Goal: Contribute content

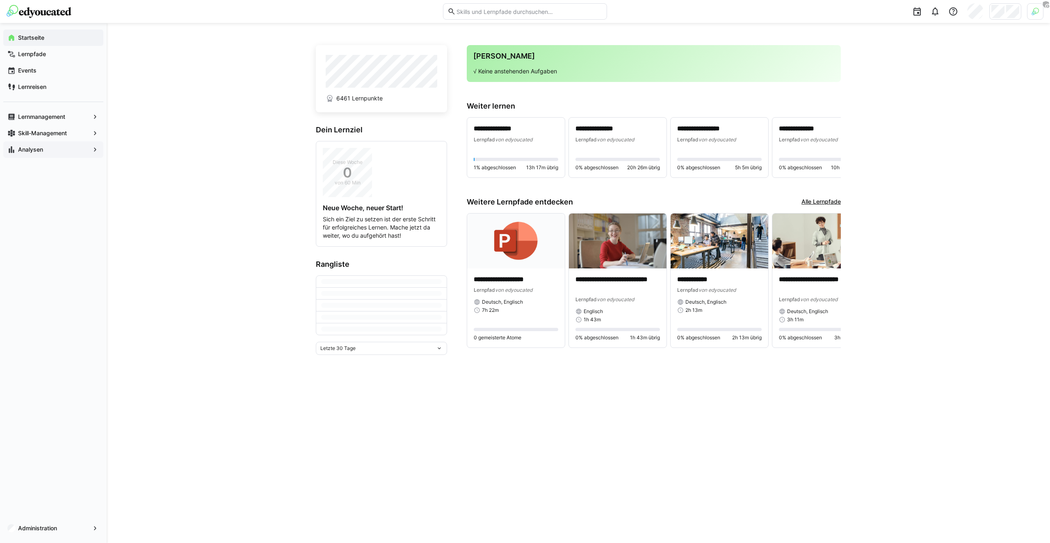
click at [43, 148] on span "Analysen" at bounding box center [53, 150] width 73 height 8
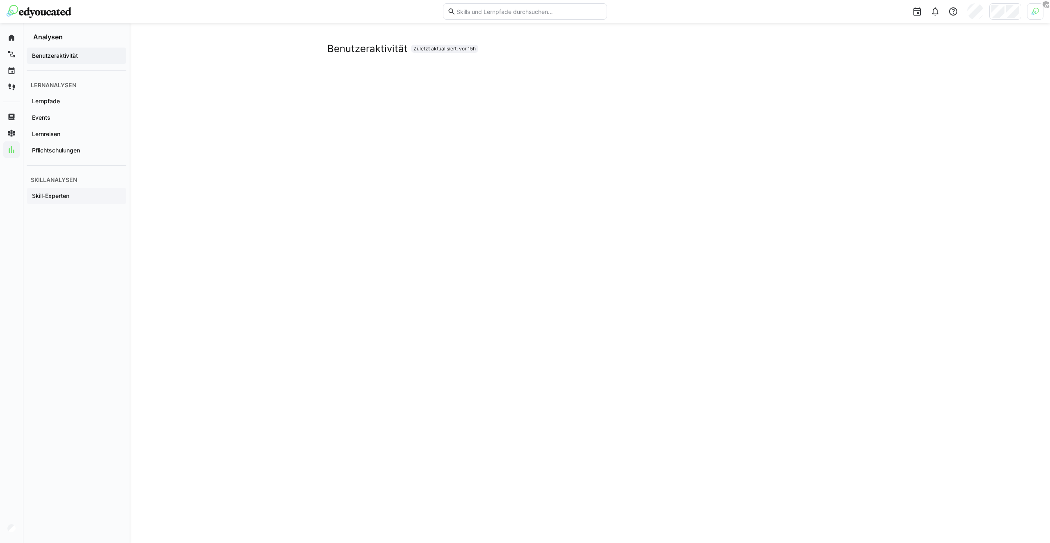
click at [51, 190] on div "Skill-Experten" at bounding box center [77, 196] width 100 height 16
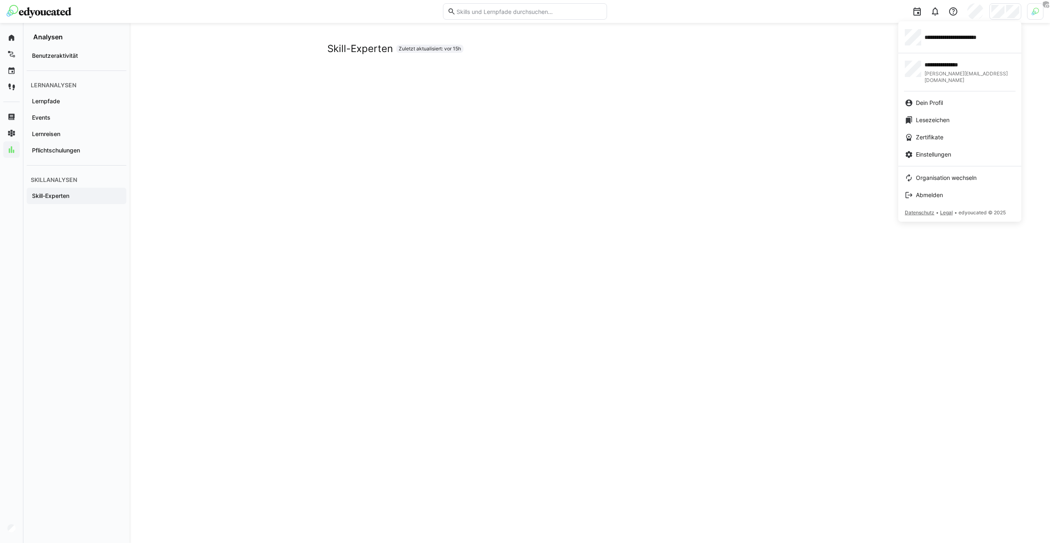
click at [666, 69] on div at bounding box center [525, 271] width 1050 height 543
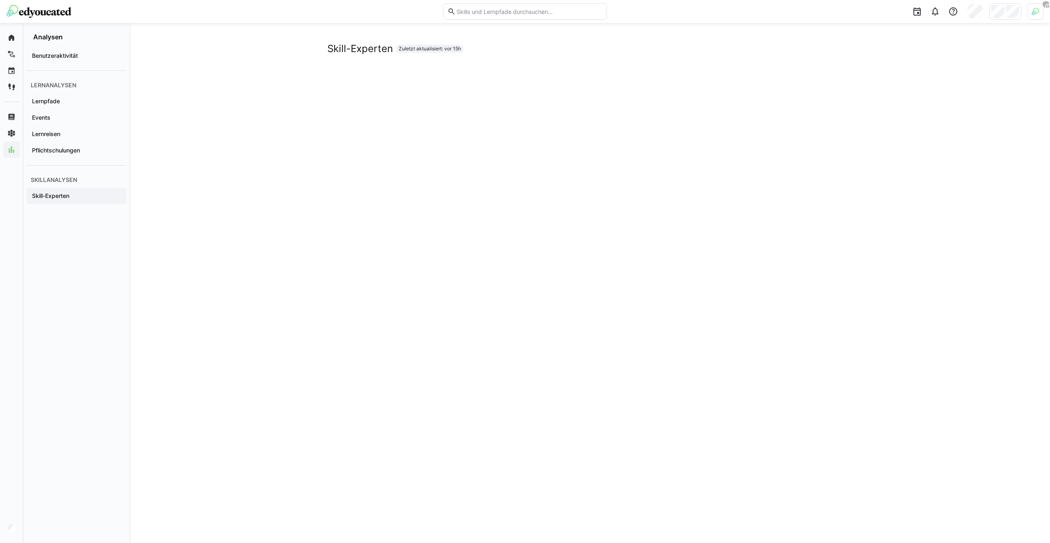
click at [256, 60] on div "Skill-Experten Zuletzt aktualisiert: vor 15h" at bounding box center [590, 283] width 920 height 520
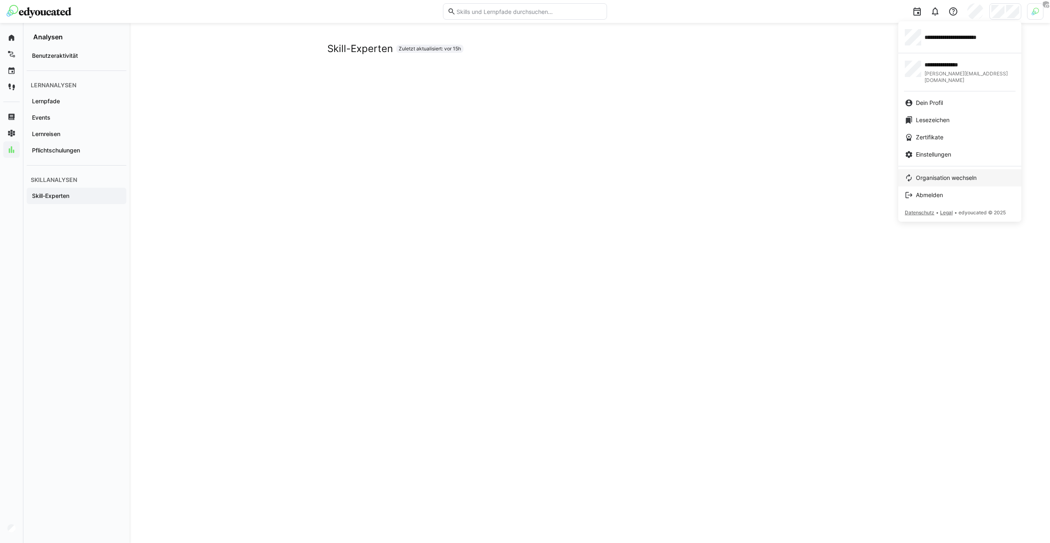
click at [957, 174] on span "Organisation wechseln" at bounding box center [946, 178] width 61 height 8
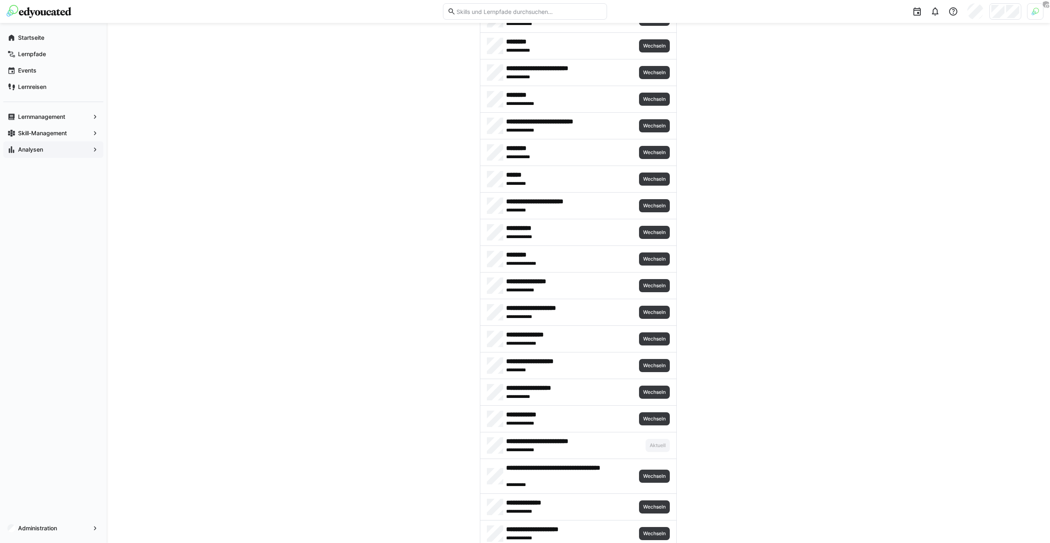
scroll to position [1752, 0]
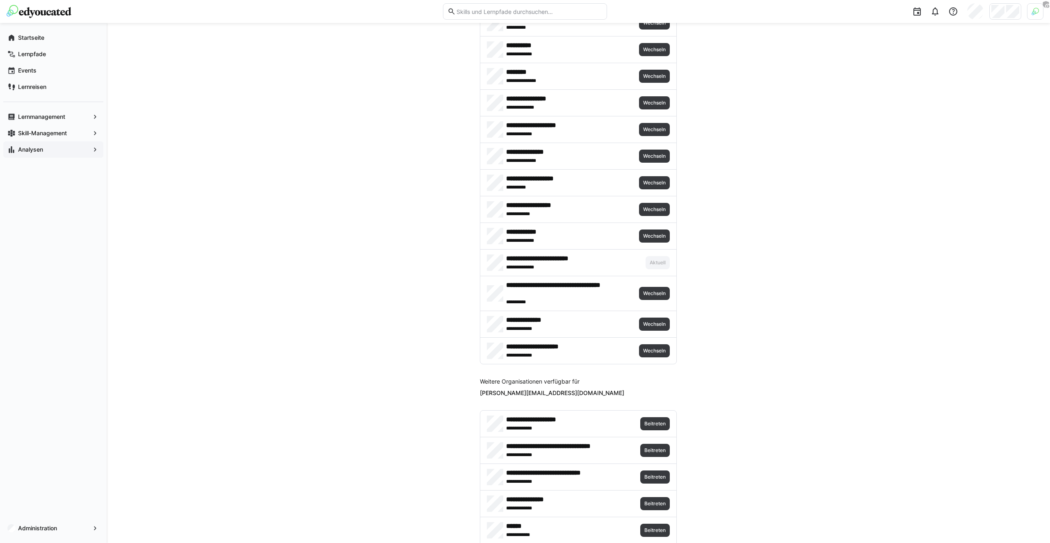
click at [659, 238] on span "Wechseln" at bounding box center [654, 236] width 24 height 7
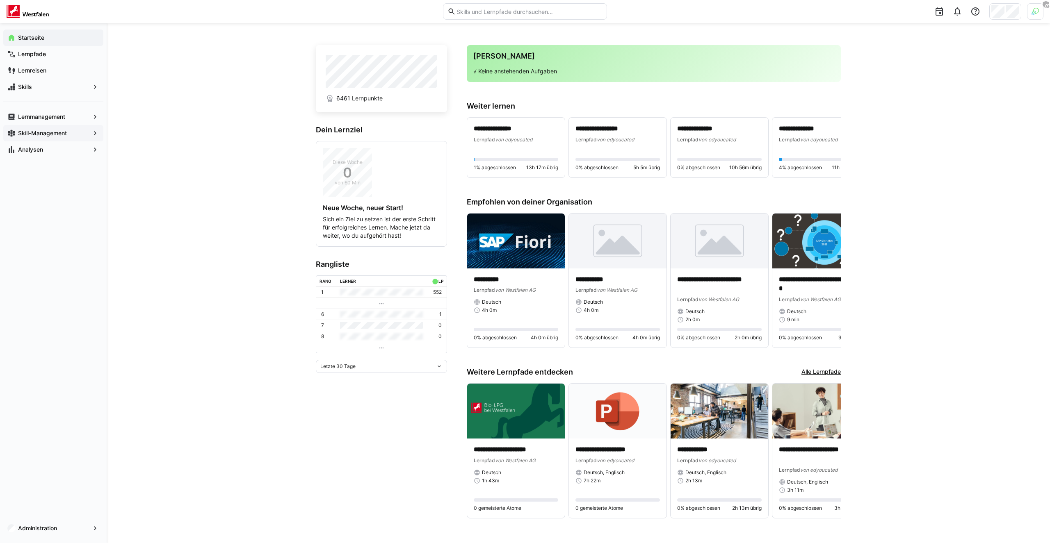
click at [0, 0] on app-navigation-label "Skill-Management" at bounding box center [0, 0] width 0 height 0
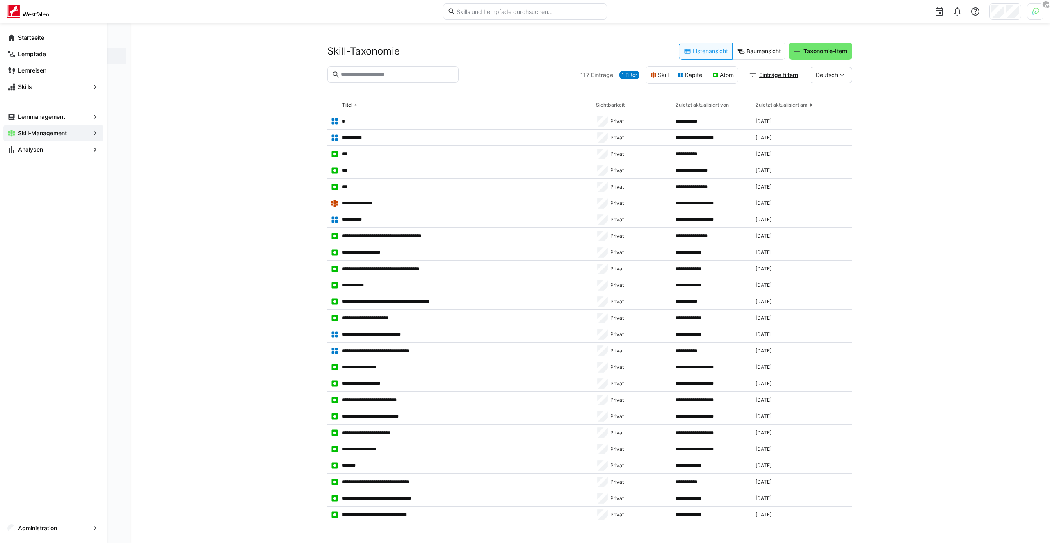
click at [17, 525] on span "Administration" at bounding box center [53, 529] width 73 height 8
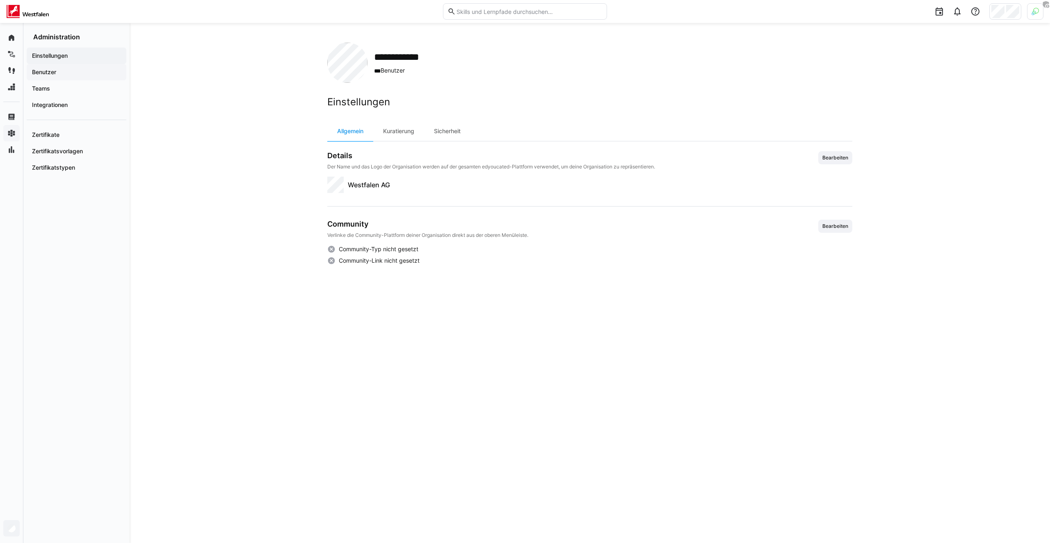
click at [0, 0] on app-navigation-label "Benutzer" at bounding box center [0, 0] width 0 height 0
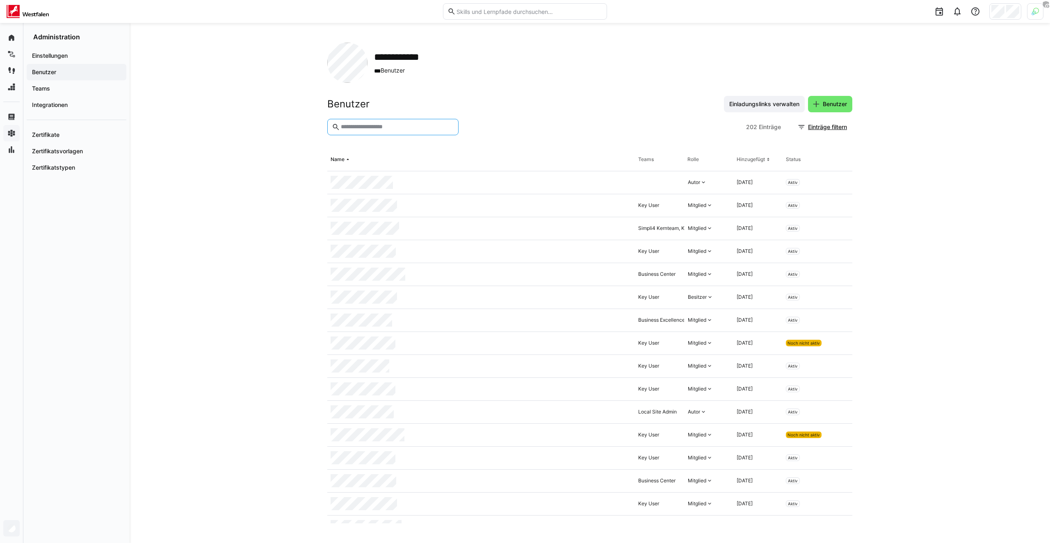
click at [406, 130] on input "text" at bounding box center [397, 126] width 114 height 7
type input "*"
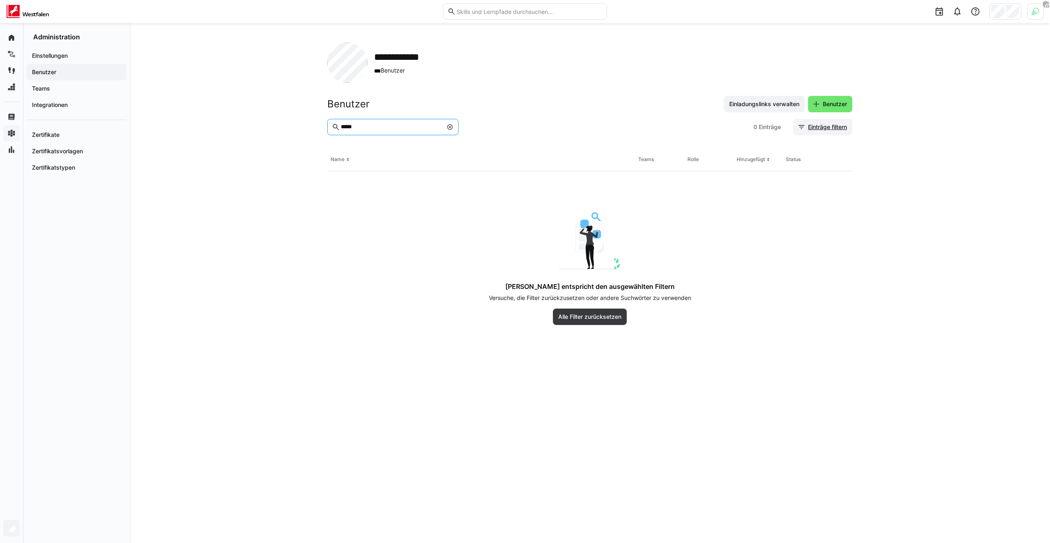
type input "*****"
click at [837, 131] on span "Einträge filtern" at bounding box center [822, 127] width 59 height 16
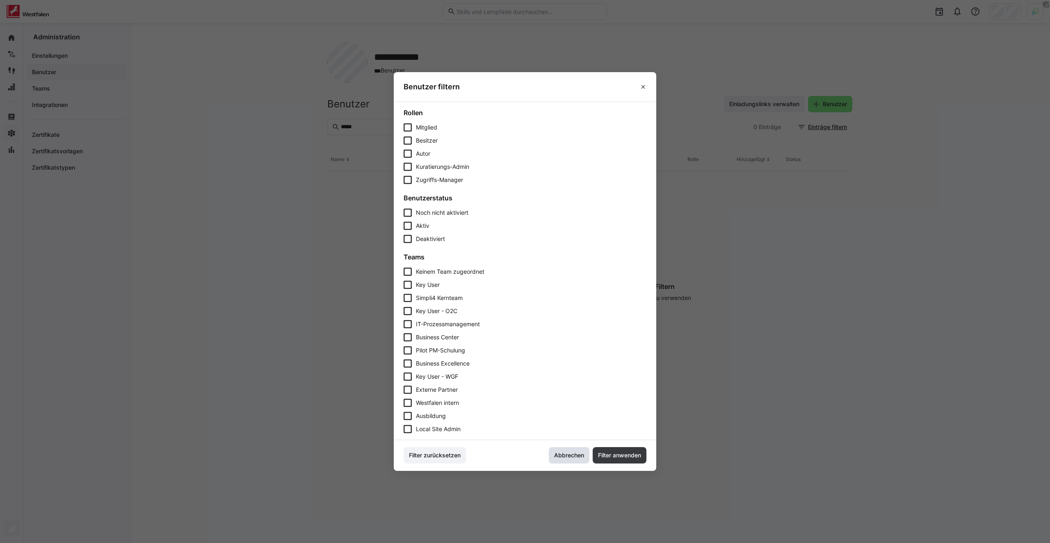
click at [569, 452] on span "Abbrechen" at bounding box center [569, 456] width 32 height 8
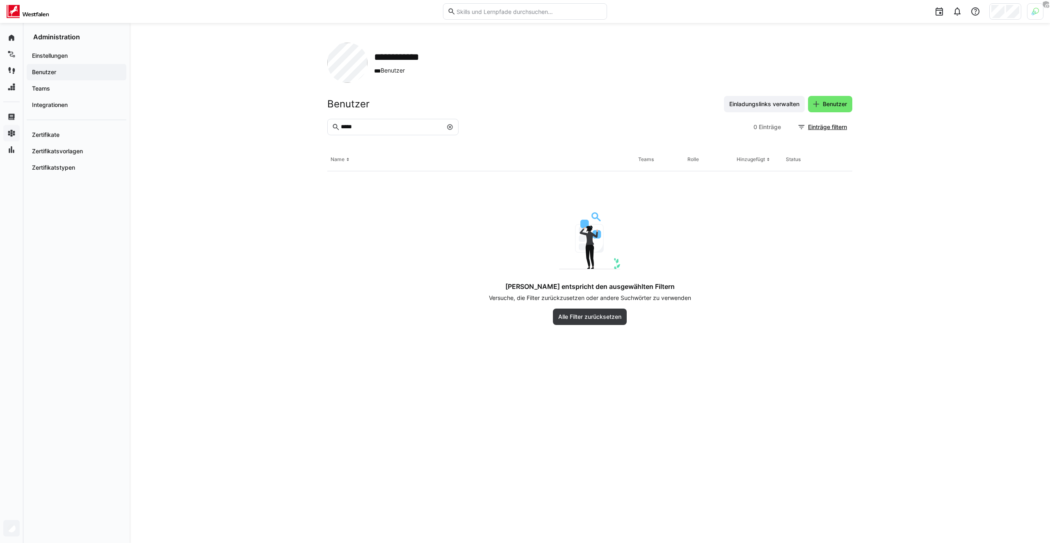
click at [1026, 20] on div at bounding box center [828, 11] width 431 height 23
click at [1032, 15] on img at bounding box center [1034, 11] width 7 height 7
click at [959, 98] on span "Aktivieren" at bounding box center [945, 96] width 32 height 13
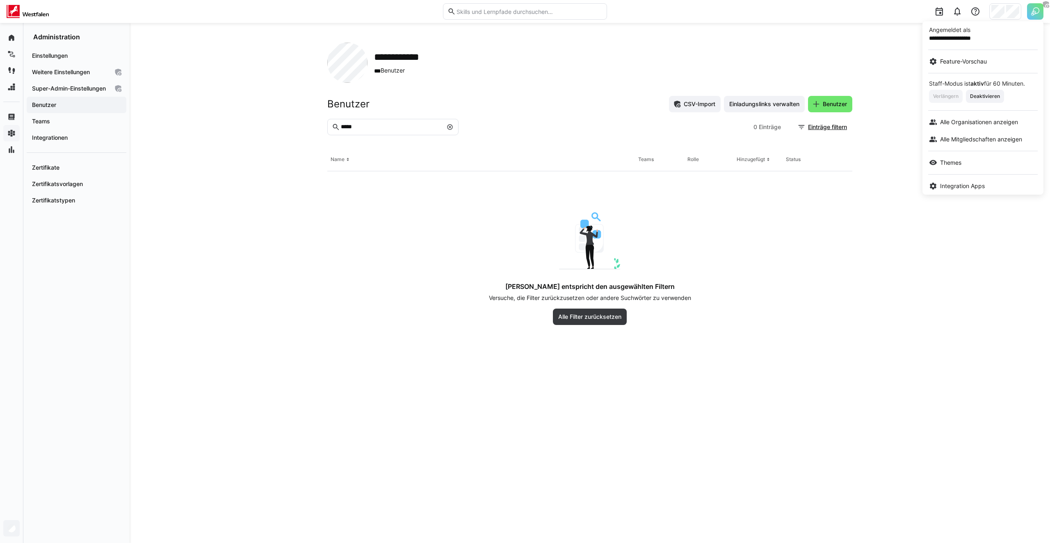
click at [797, 79] on div at bounding box center [525, 271] width 1050 height 543
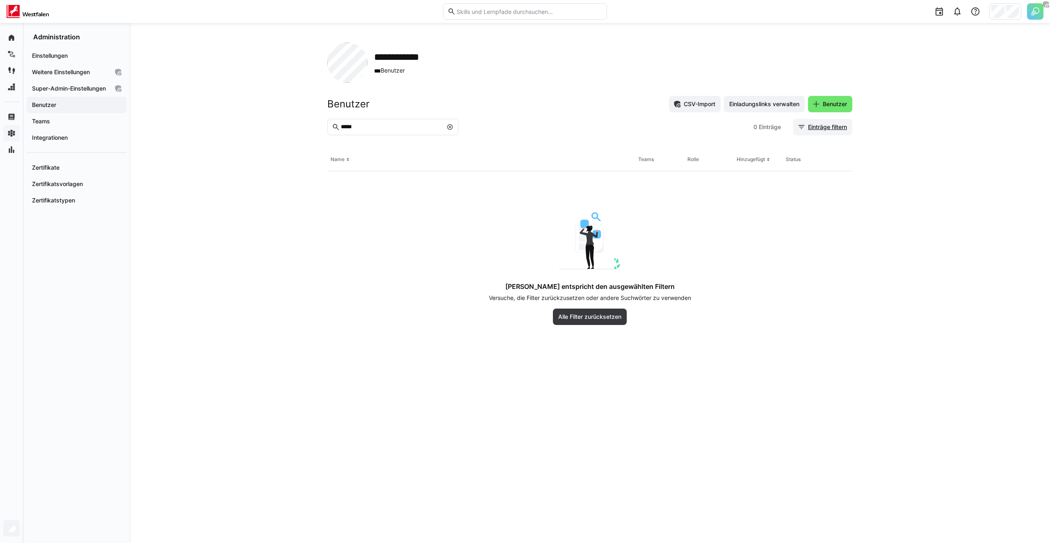
click at [818, 126] on span "Einträge filtern" at bounding box center [827, 127] width 41 height 8
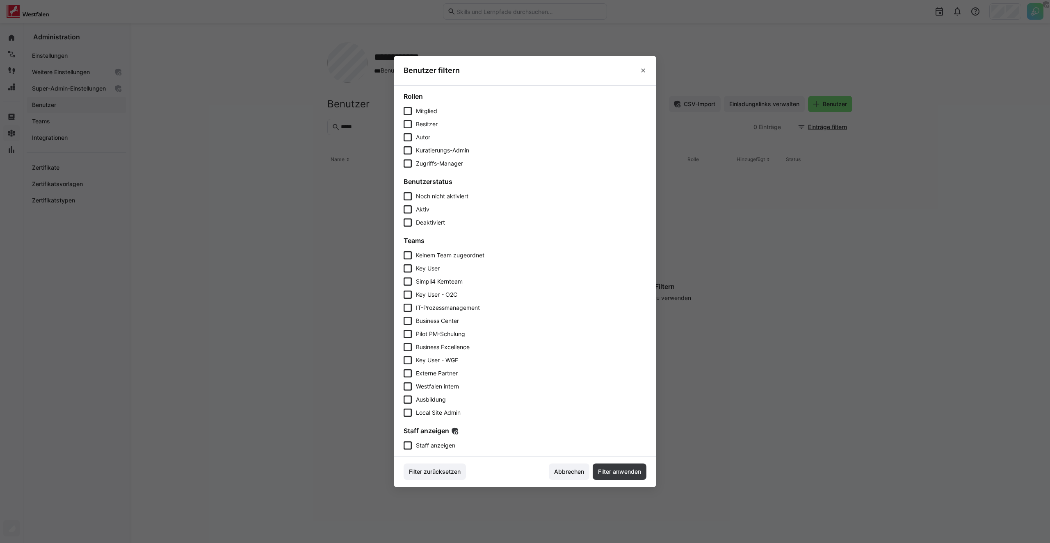
click at [426, 447] on span "Staff anzeigen" at bounding box center [435, 446] width 39 height 8
click at [615, 471] on span "Filter anwenden" at bounding box center [620, 472] width 46 height 8
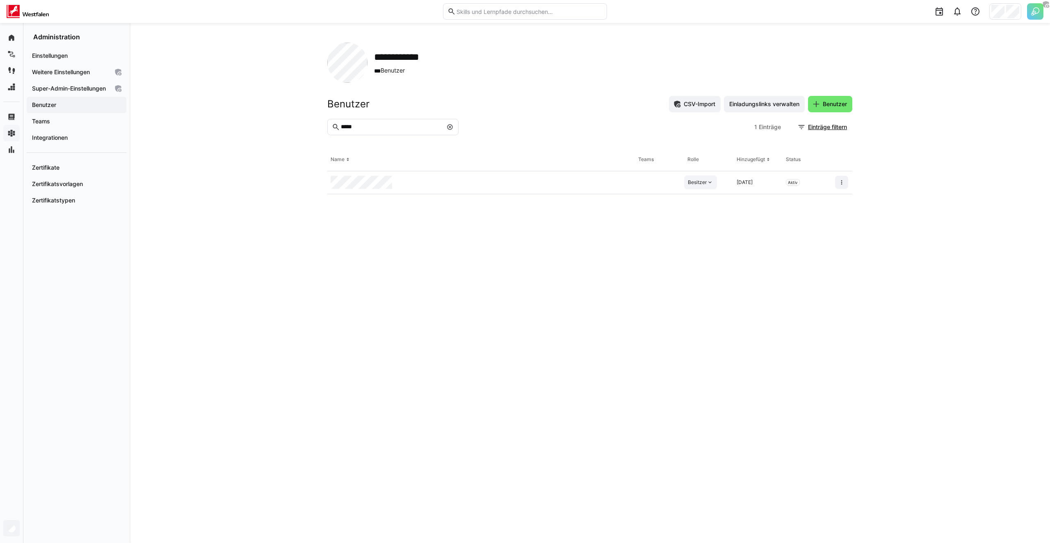
click at [703, 185] on div "Besitzer" at bounding box center [697, 182] width 19 height 7
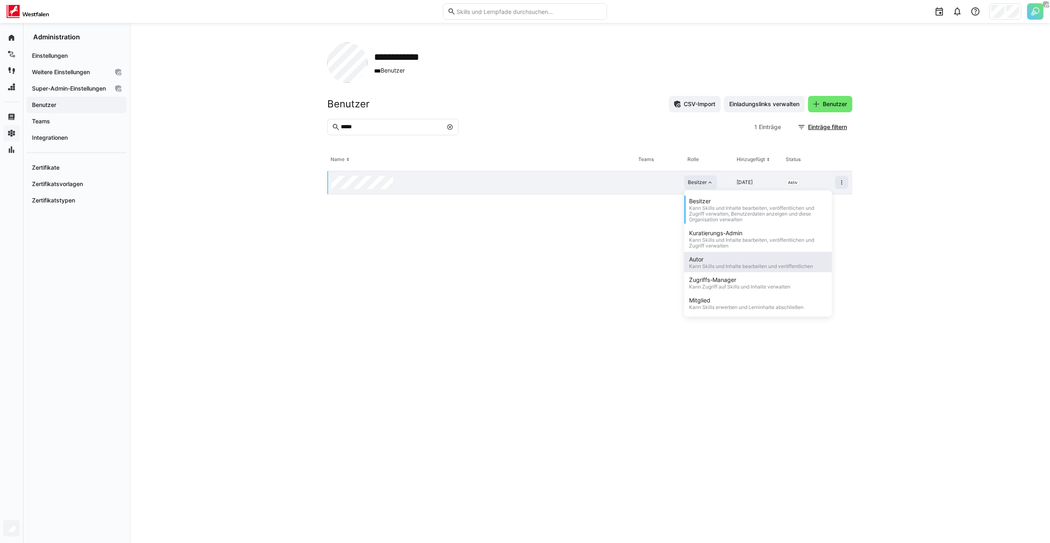
click at [717, 261] on div "Autor" at bounding box center [751, 259] width 124 height 8
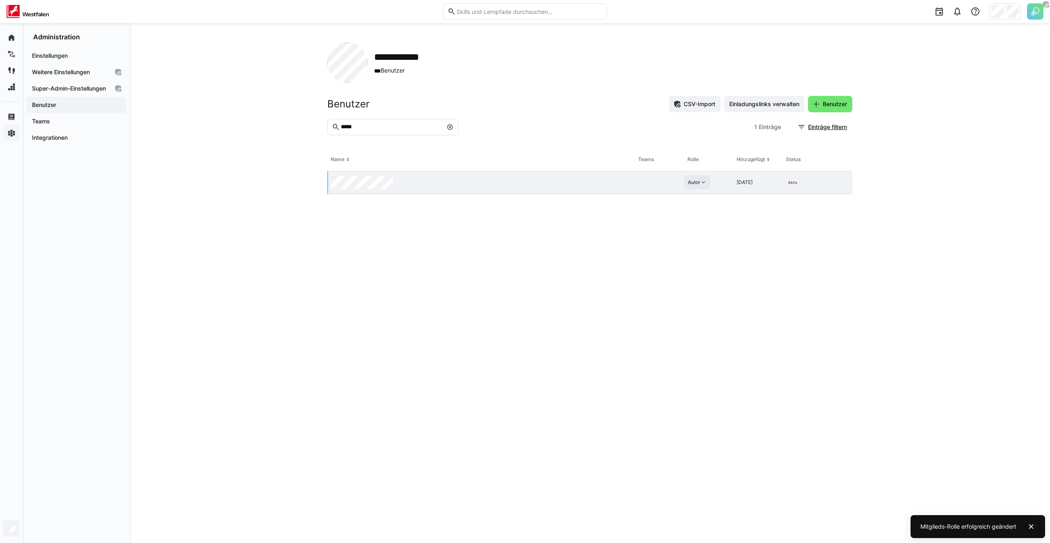
click at [226, 292] on div "**********" at bounding box center [590, 283] width 920 height 520
click at [21, 143] on div "Startseite Lernpfade Lernreisen Skills Lernmanagement Skill-Management" at bounding box center [53, 85] width 107 height 125
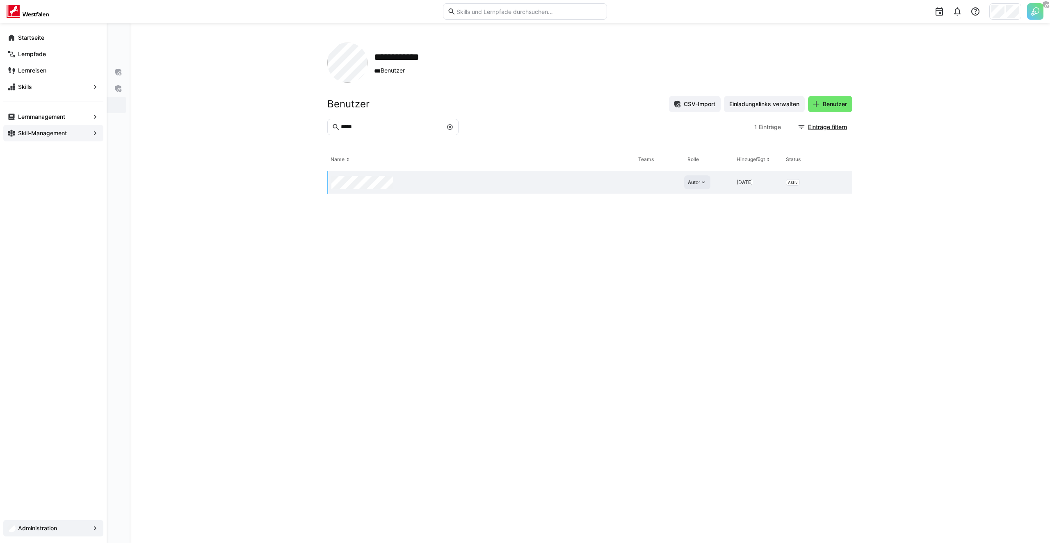
click at [0, 0] on app-navigation-label "Skill-Management" at bounding box center [0, 0] width 0 height 0
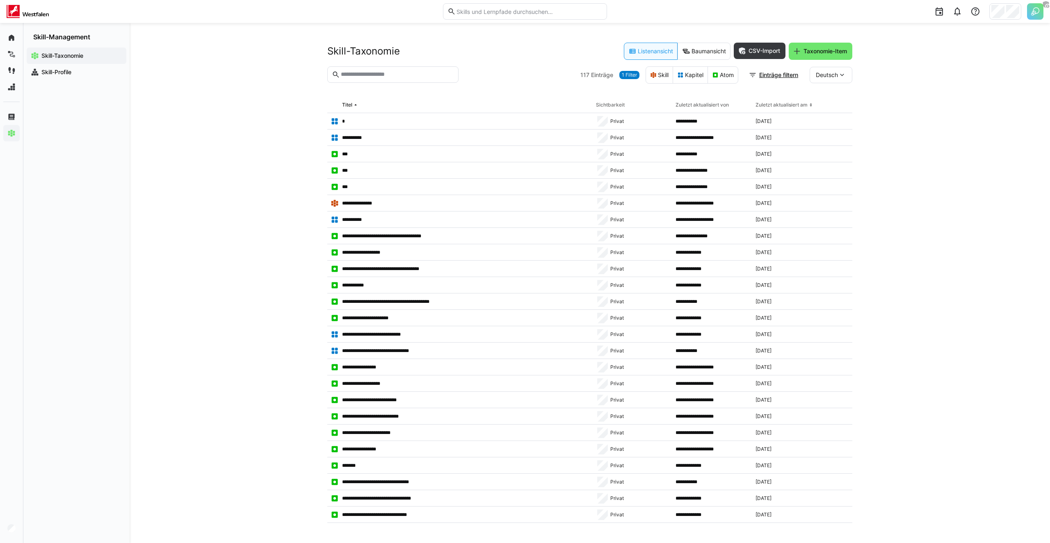
click at [230, 137] on div "**********" at bounding box center [590, 283] width 920 height 520
click at [1031, 9] on img at bounding box center [1035, 11] width 16 height 16
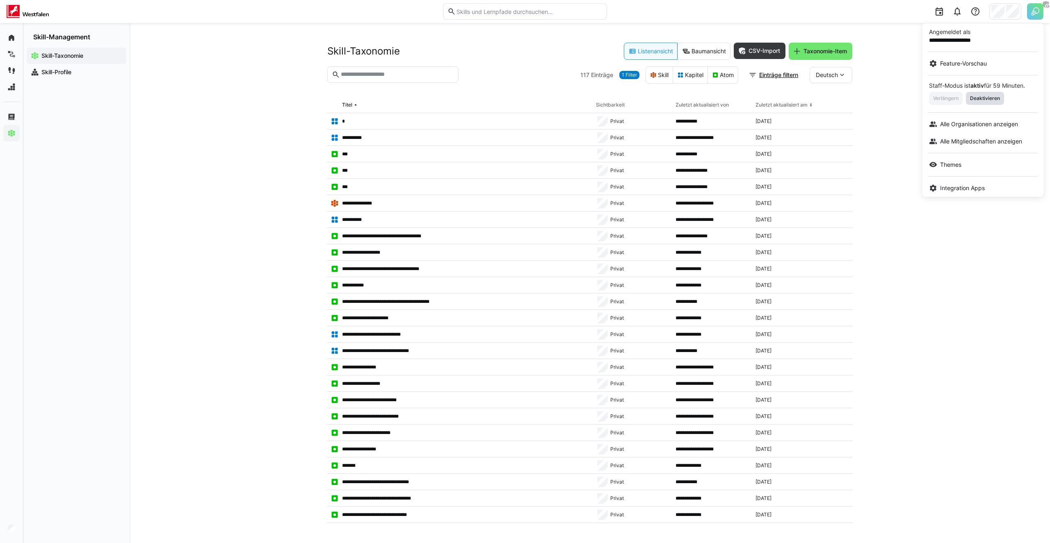
click at [981, 94] on span "Deaktivieren" at bounding box center [985, 98] width 38 height 13
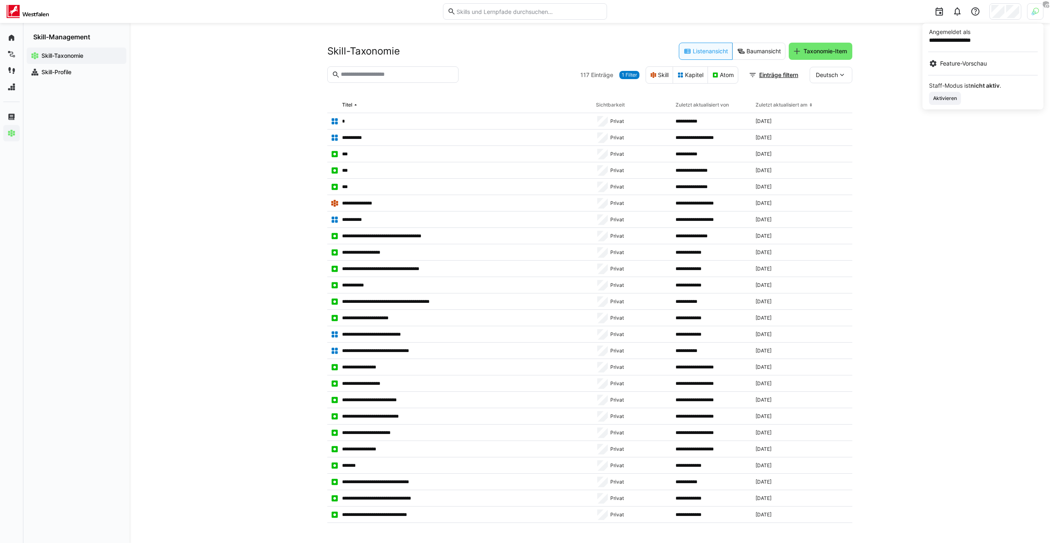
click at [283, 109] on div at bounding box center [525, 271] width 1050 height 543
click at [363, 71] on input "text" at bounding box center [397, 74] width 114 height 7
type input "****"
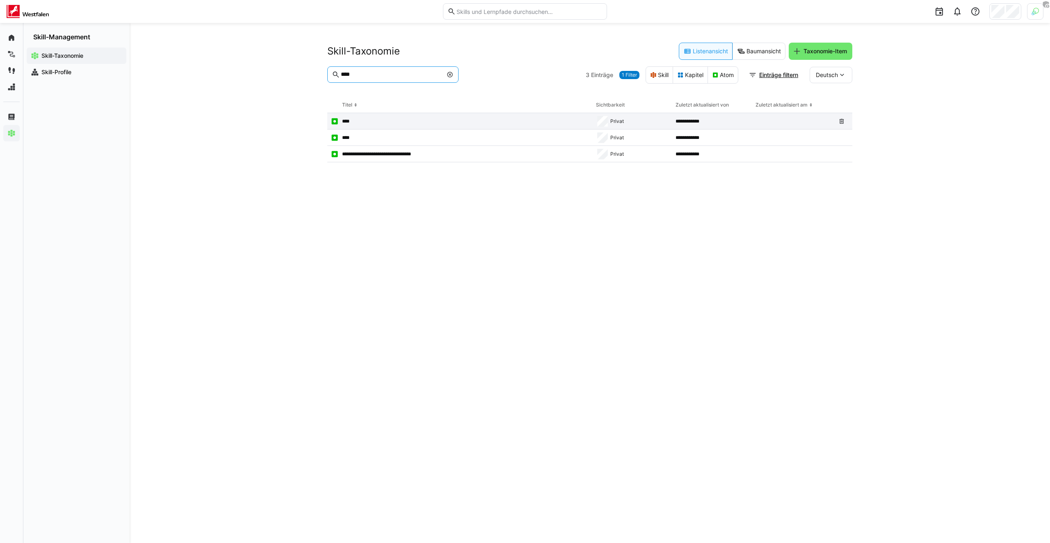
click at [365, 120] on app-table-first-column "****" at bounding box center [460, 121] width 259 height 8
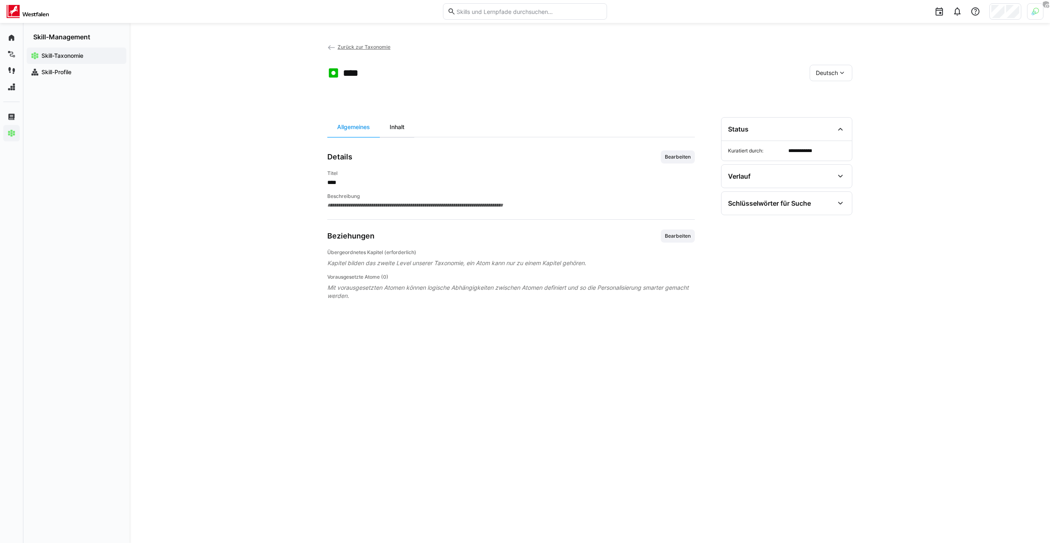
click at [389, 128] on div "Inhalt" at bounding box center [397, 127] width 34 height 20
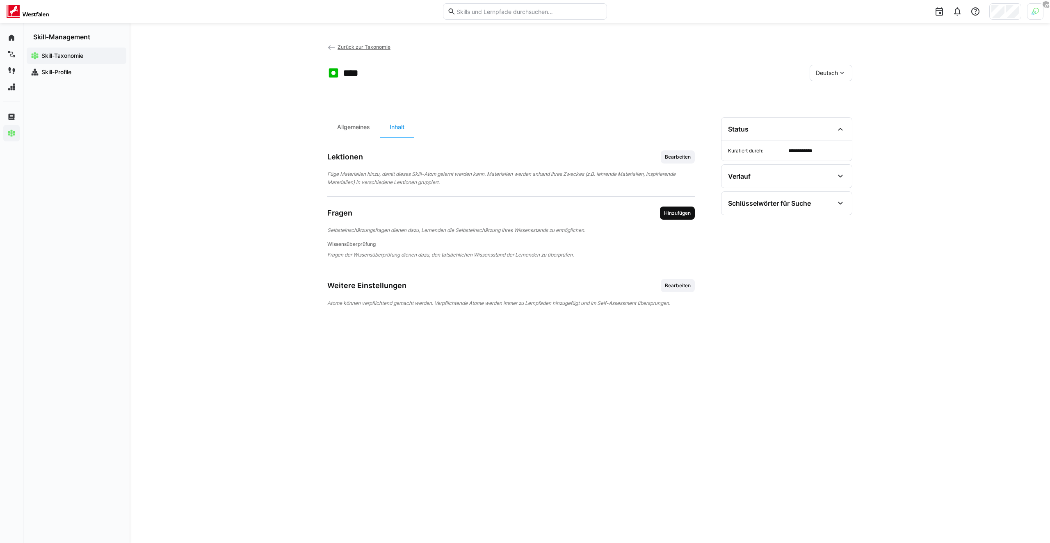
click at [672, 212] on span "Hinzufügen" at bounding box center [677, 213] width 28 height 7
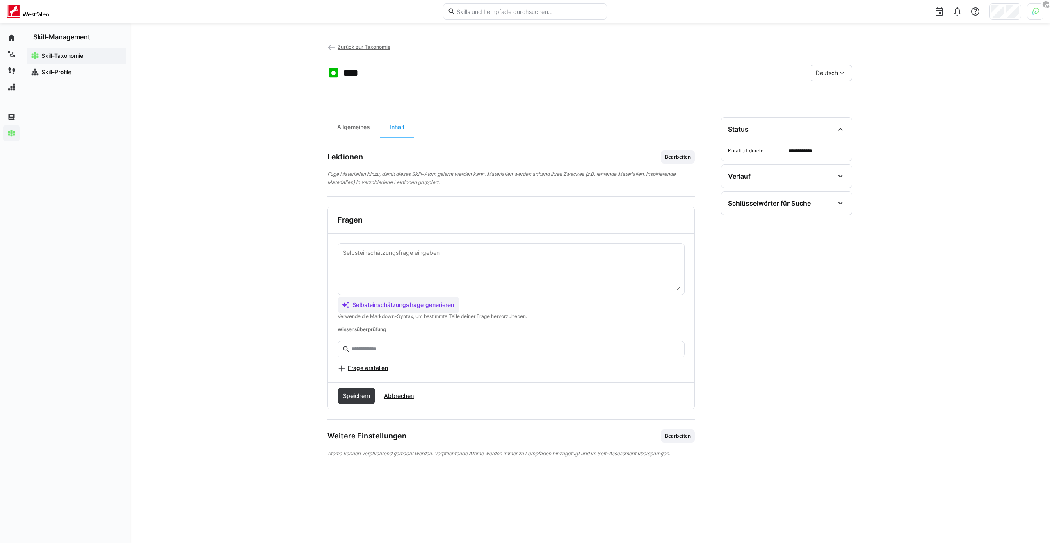
click at [367, 348] on input "text" at bounding box center [515, 349] width 330 height 7
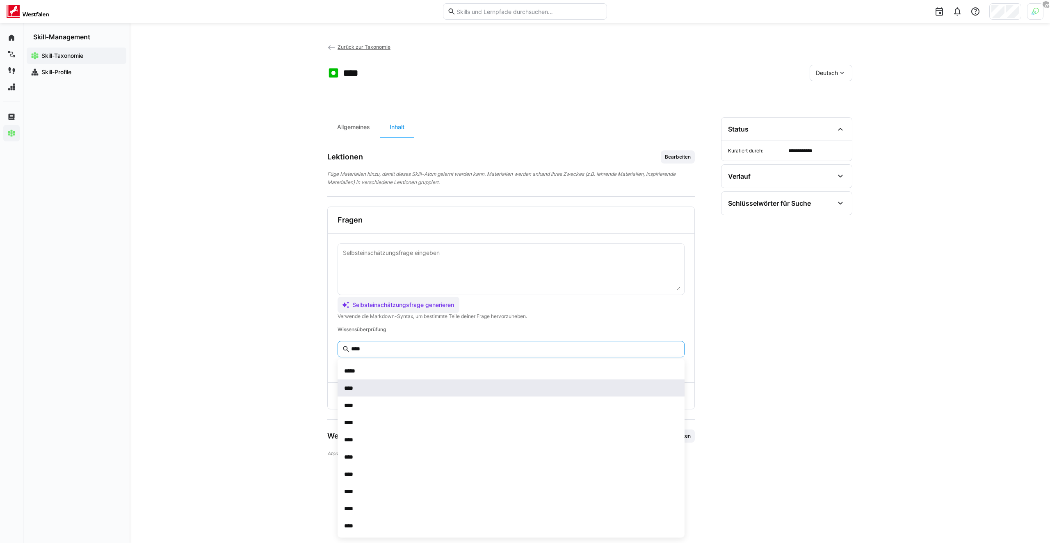
type input "****"
click at [362, 384] on div "****" at bounding box center [511, 388] width 334 height 8
click at [364, 421] on span "Speichern" at bounding box center [357, 421] width 30 height 8
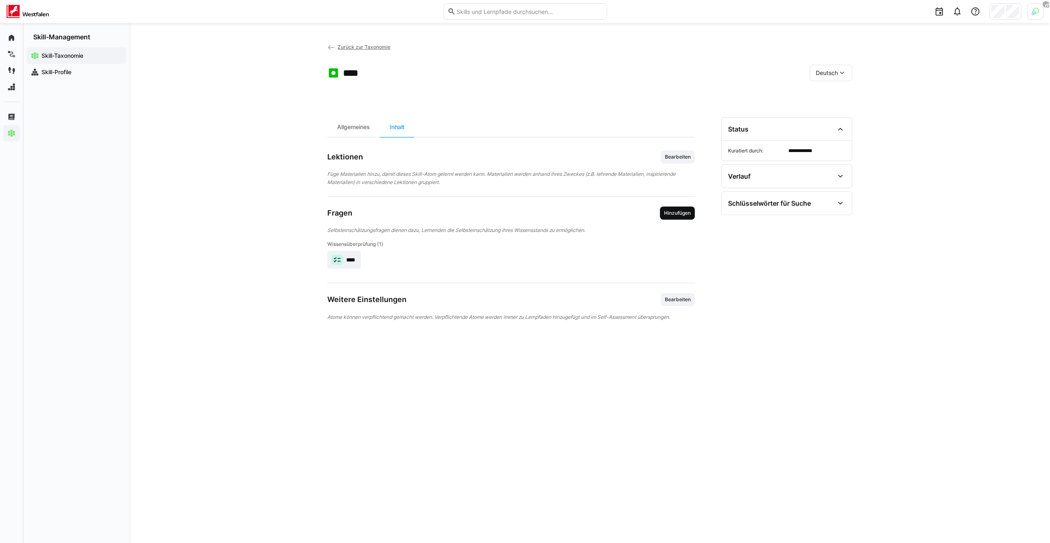
click at [677, 216] on span "Hinzufügen" at bounding box center [677, 213] width 28 height 7
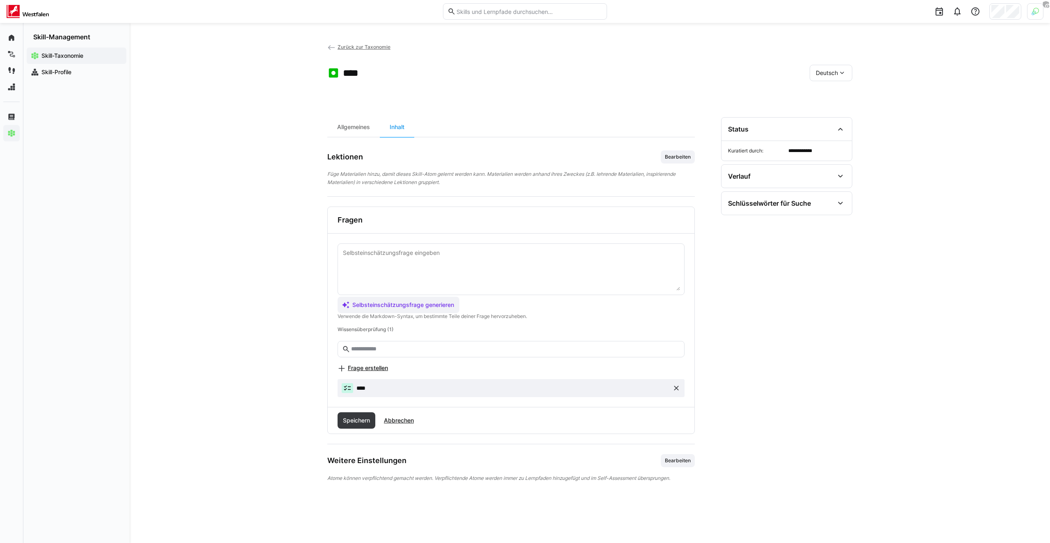
click at [677, 388] on eds-icon at bounding box center [676, 388] width 8 height 8
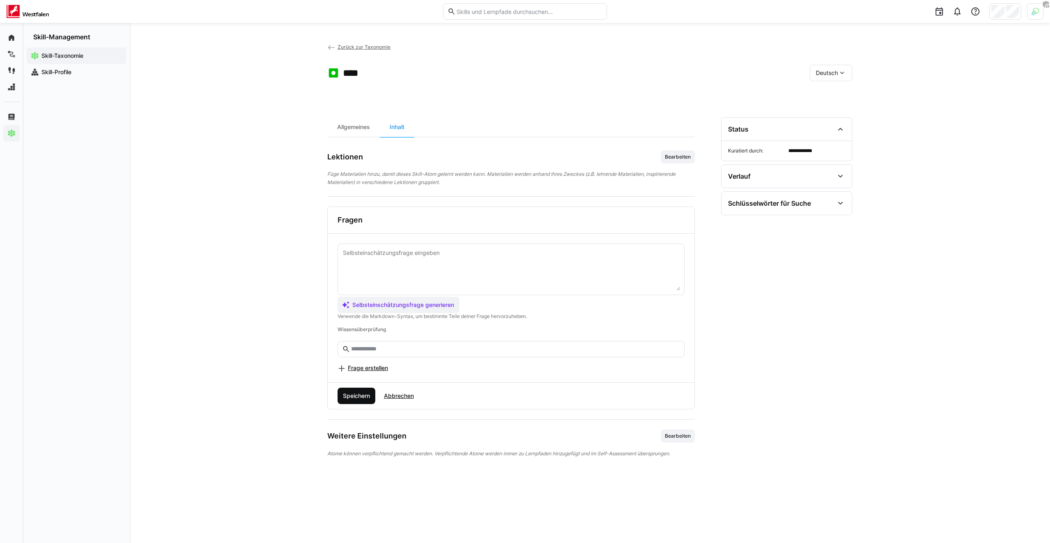
click at [366, 392] on span "Speichern" at bounding box center [357, 396] width 30 height 8
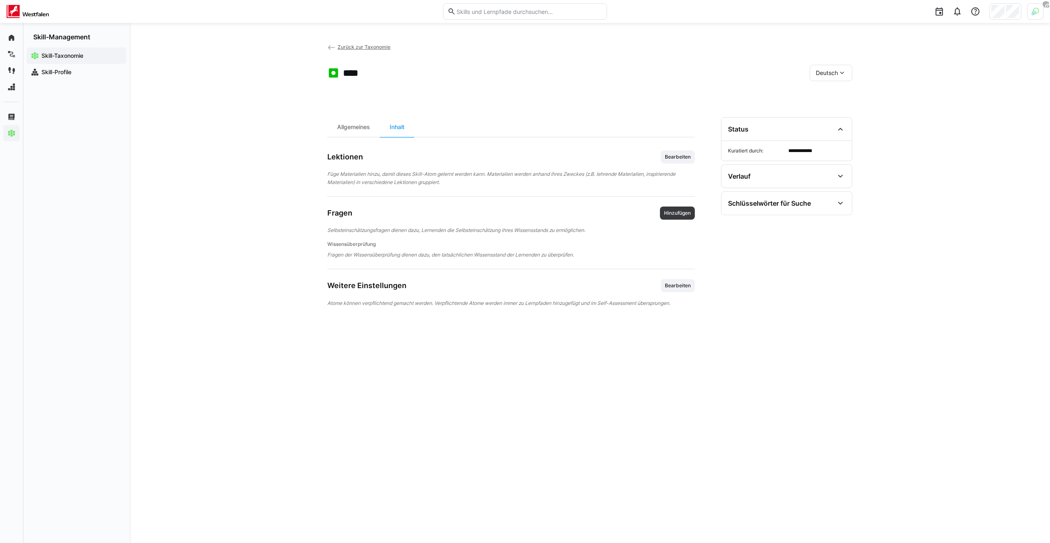
click at [240, 242] on div "**********" at bounding box center [590, 283] width 920 height 520
